Goal: Find specific page/section: Find specific page/section

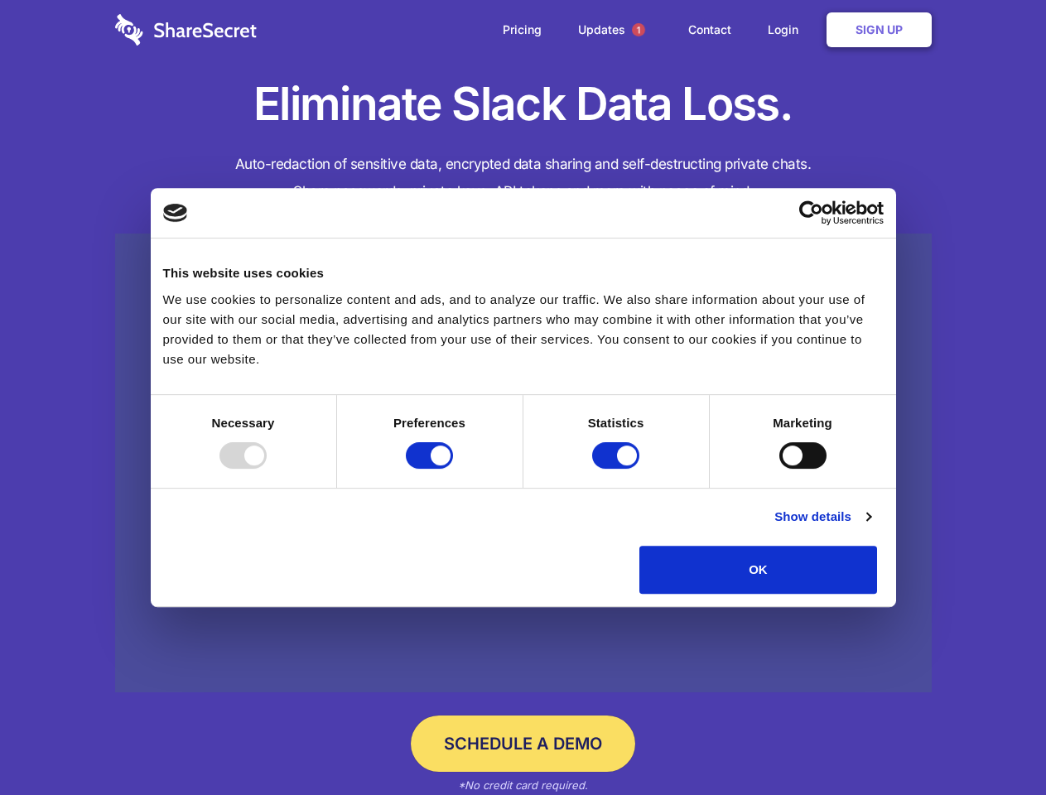
click at [267, 469] on div at bounding box center [243, 455] width 47 height 27
click at [453, 469] on input "Preferences" at bounding box center [429, 455] width 47 height 27
checkbox input "false"
click at [618, 469] on input "Statistics" at bounding box center [615, 455] width 47 height 27
checkbox input "false"
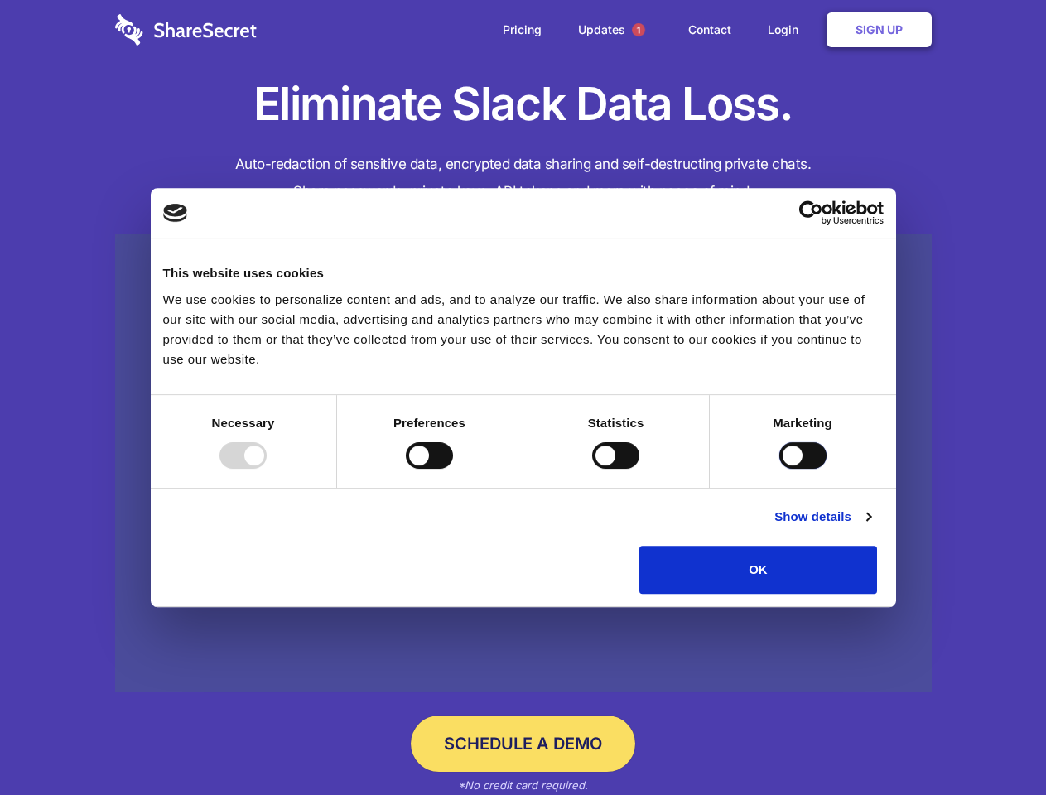
click at [780, 469] on input "Marketing" at bounding box center [803, 455] width 47 height 27
checkbox input "true"
click at [871, 527] on link "Show details" at bounding box center [823, 517] width 96 height 20
click at [0, 0] on li "Necessary 7 Necessary cookies help make a website usable by enabling basic func…" at bounding box center [0, 0] width 0 height 0
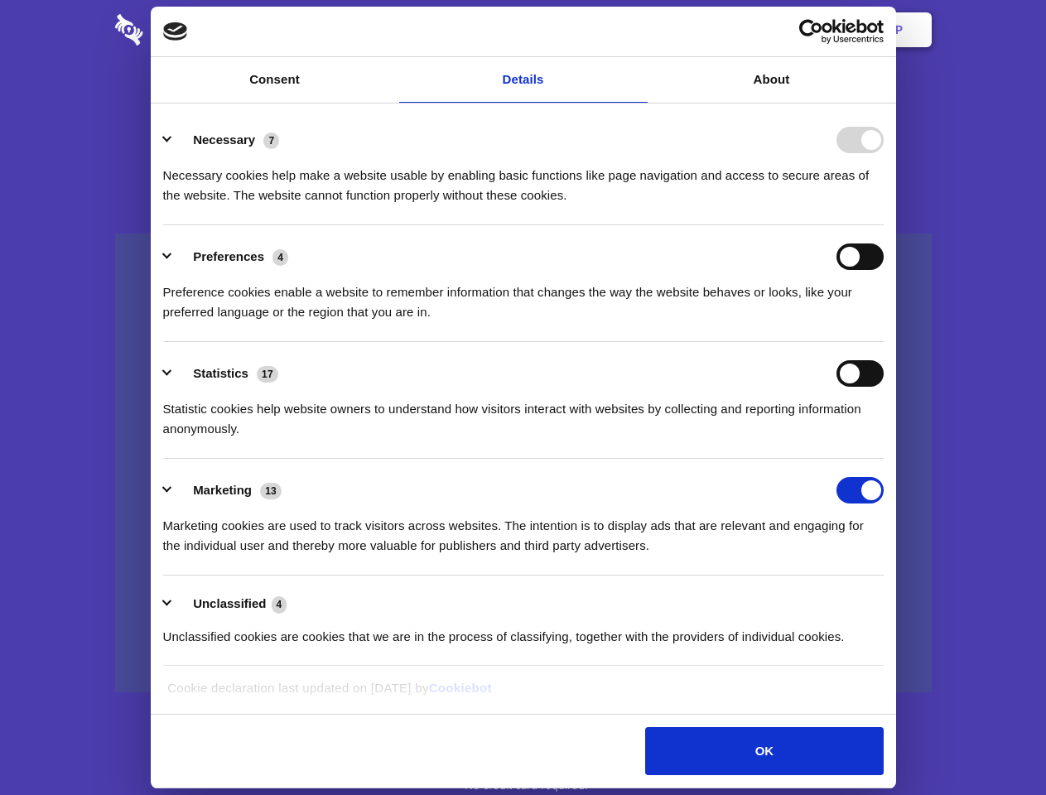
click at [638, 30] on span "1" at bounding box center [638, 29] width 13 height 13
